Goal: Task Accomplishment & Management: Complete application form

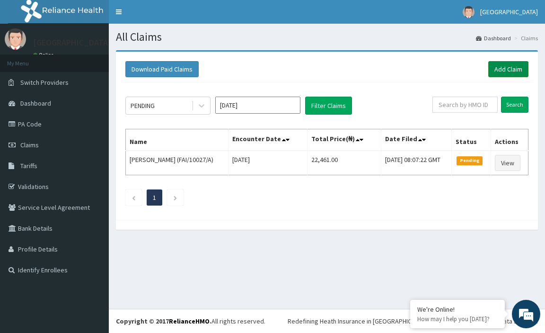
click at [512, 72] on link "Add Claim" at bounding box center [509, 69] width 40 height 16
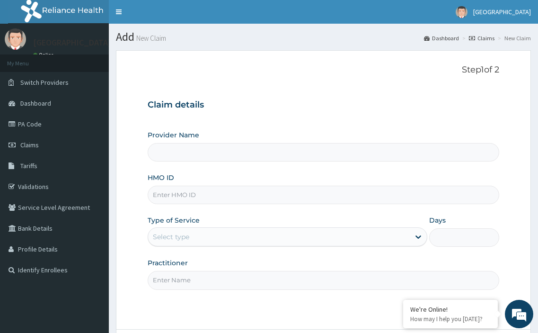
click at [178, 194] on input "HMO ID" at bounding box center [324, 195] width 352 height 18
paste input "HMB/10014/A"
type input "HMB/10014/A"
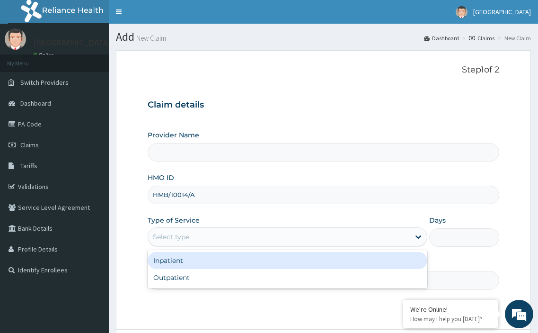
click at [188, 240] on div "Select type" at bounding box center [171, 236] width 36 height 9
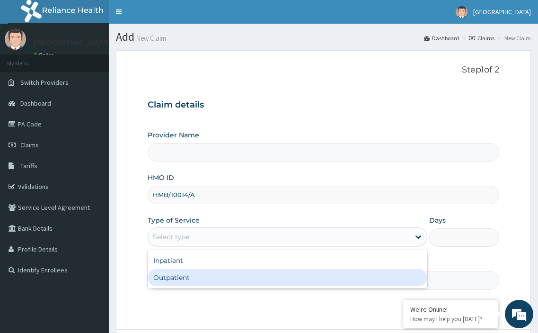
click at [178, 273] on div "Outpatient" at bounding box center [288, 277] width 280 height 17
type input "1"
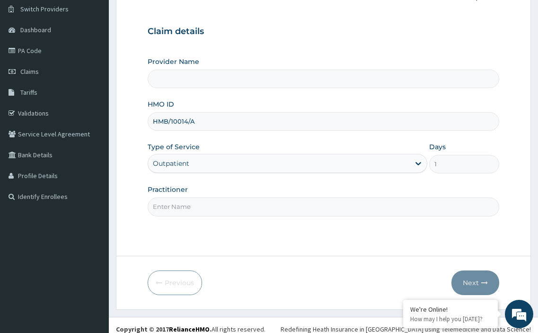
scroll to position [81, 0]
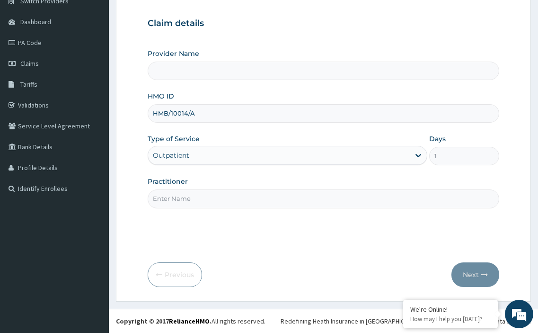
click at [220, 208] on input "Practitioner" at bounding box center [324, 198] width 352 height 18
type input "St Mary'S Specialist Hospital, Ojodu"
type input "DR MARTINS"
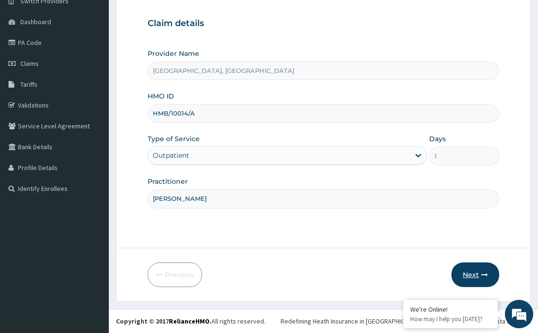
click at [474, 275] on button "Next" at bounding box center [476, 274] width 48 height 25
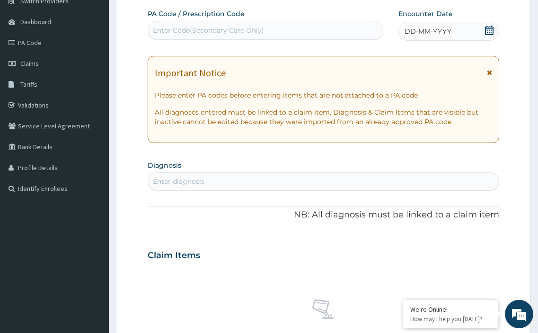
scroll to position [0, 0]
click at [212, 26] on div "Enter Code(Secondary Care Only)" at bounding box center [208, 30] width 111 height 9
paste input "PA/9298B2"
type input "PA/9298B2"
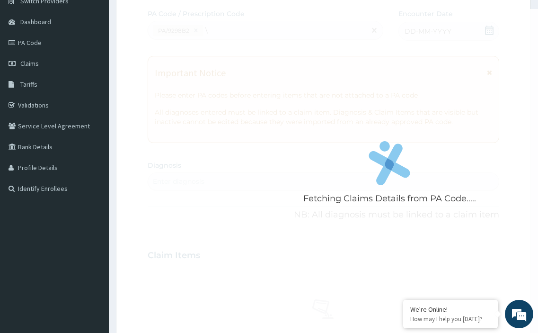
type input "\"
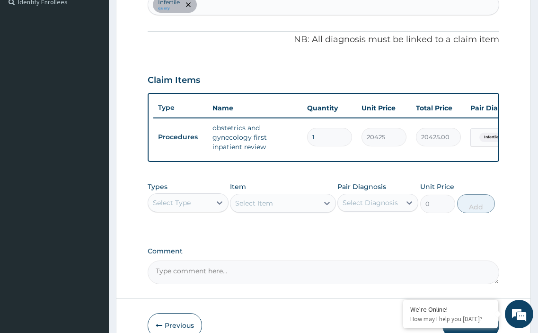
scroll to position [326, 0]
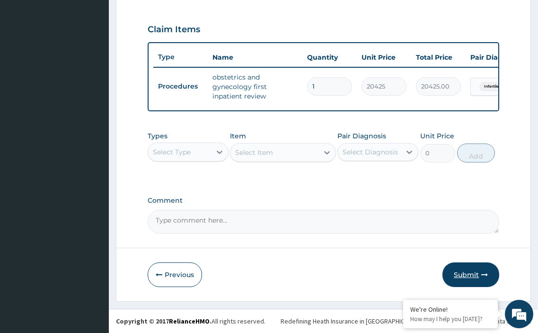
click at [467, 278] on button "Submit" at bounding box center [471, 274] width 57 height 25
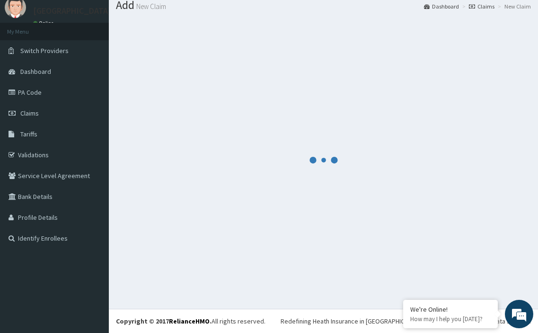
scroll to position [317, 0]
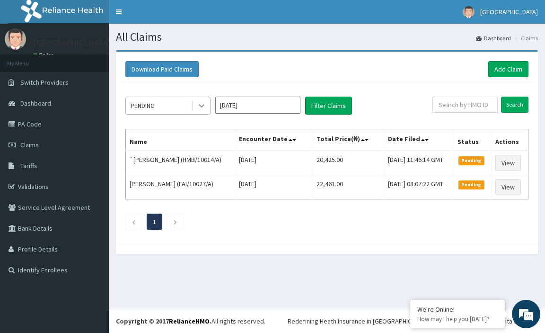
click at [204, 107] on icon at bounding box center [201, 105] width 9 height 9
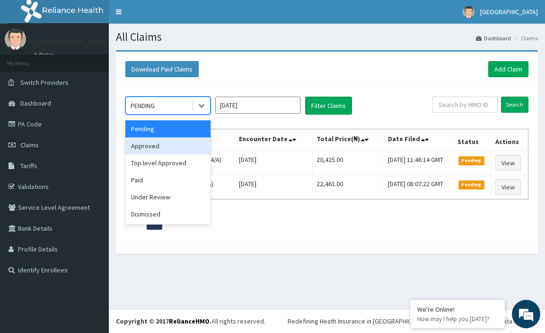
click at [163, 144] on div "Approved" at bounding box center [167, 145] width 85 height 17
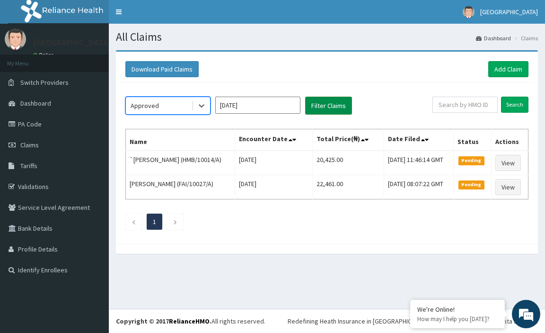
click at [331, 104] on button "Filter Claims" at bounding box center [328, 106] width 47 height 18
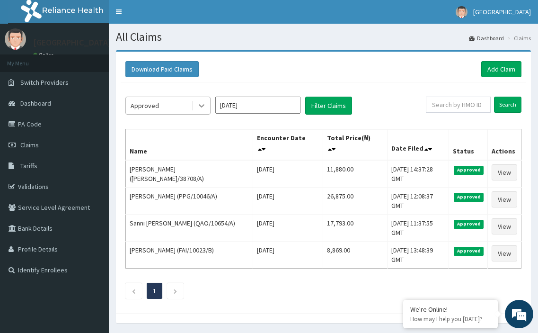
click at [205, 108] on icon at bounding box center [201, 105] width 9 height 9
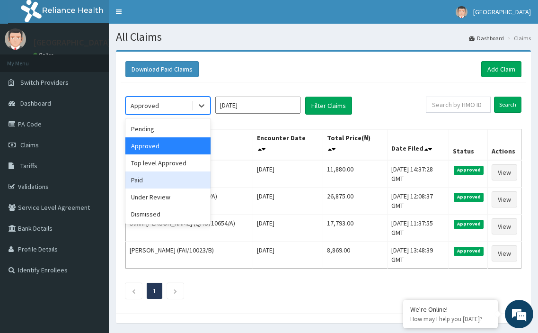
click at [160, 176] on div "Paid" at bounding box center [167, 179] width 85 height 17
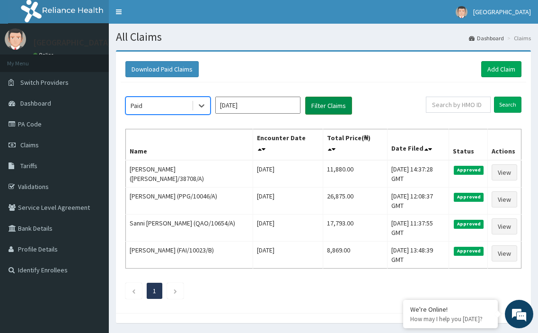
click at [339, 111] on button "Filter Claims" at bounding box center [328, 106] width 47 height 18
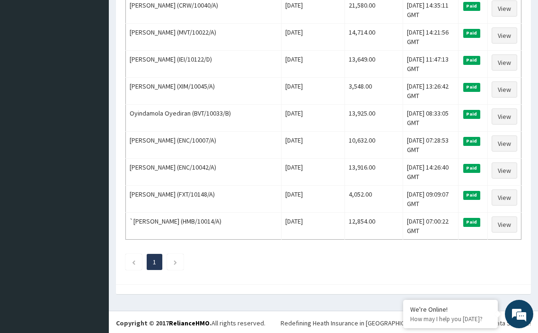
scroll to position [840, 0]
